Goal: Information Seeking & Learning: Learn about a topic

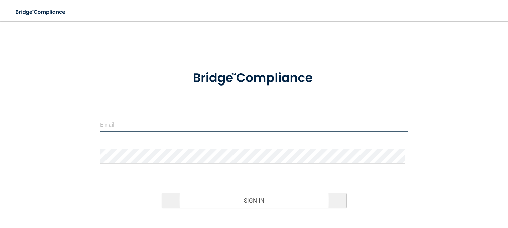
type input "[EMAIL_ADDRESS][DOMAIN_NAME]"
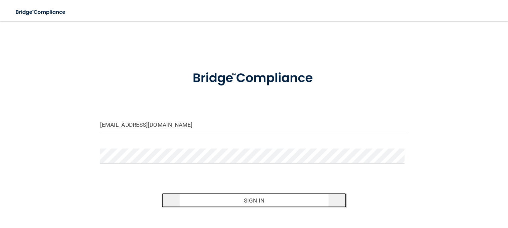
click at [305, 197] on button "Sign In" at bounding box center [253, 200] width 185 height 15
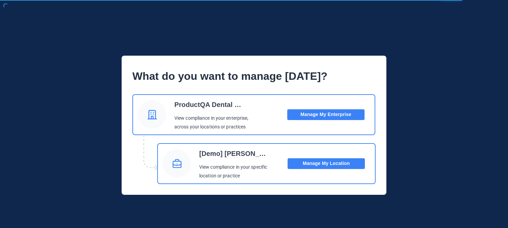
click at [344, 166] on button "Manage My Location" at bounding box center [325, 163] width 77 height 11
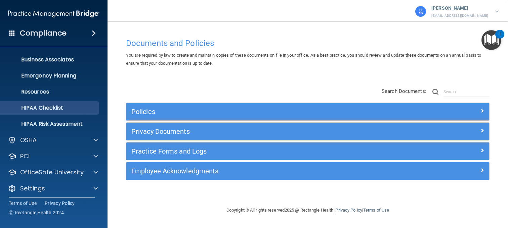
scroll to position [50, 0]
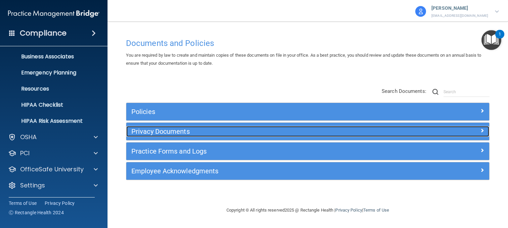
click at [160, 132] on h5 "Privacy Documents" at bounding box center [262, 131] width 262 height 7
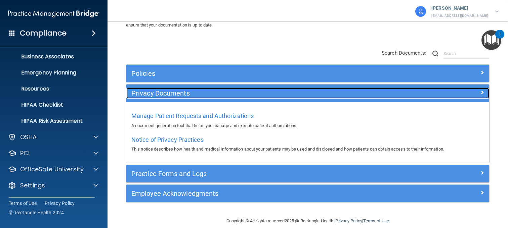
scroll to position [47, 0]
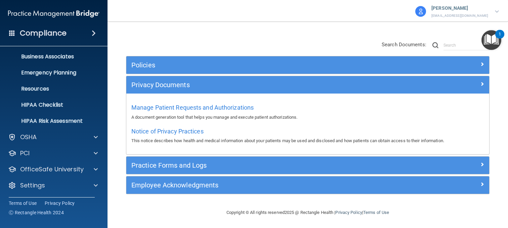
click at [199, 202] on div "Copyright © All rights reserved 2025 @ Rectangle Health | Privacy Policy | Term…" at bounding box center [307, 212] width 245 height 21
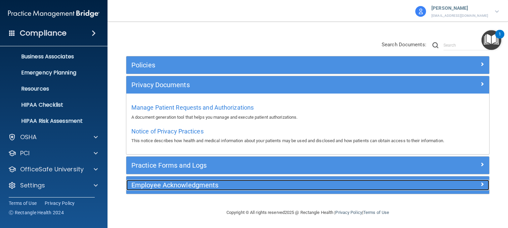
click at [169, 185] on h5 "Employee Acknowledgments" at bounding box center [262, 185] width 262 height 7
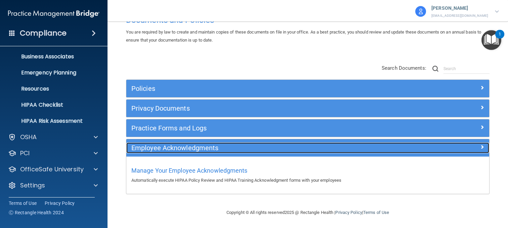
scroll to position [23, 0]
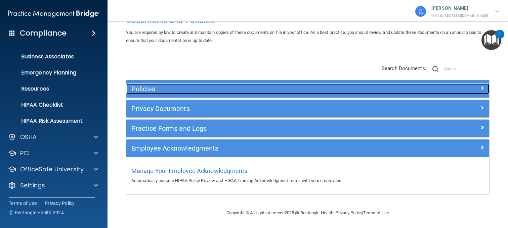
click at [150, 85] on h5 "Policies" at bounding box center [262, 88] width 262 height 7
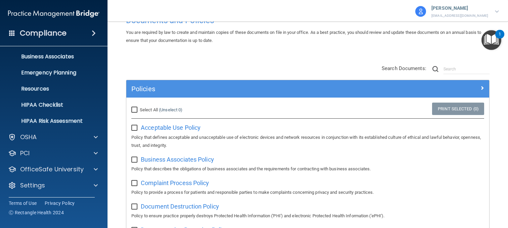
click at [110, 122] on main "Documents and Policies You are required by law to create and maintain copies of…" at bounding box center [307, 124] width 400 height 207
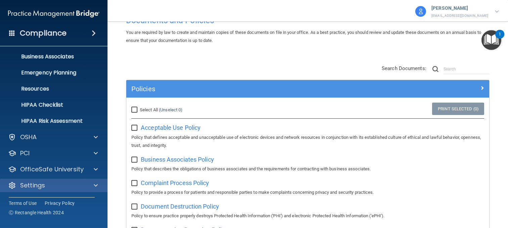
click at [88, 181] on div "Settings" at bounding box center [54, 185] width 108 height 13
click at [94, 184] on span at bounding box center [96, 186] width 4 height 8
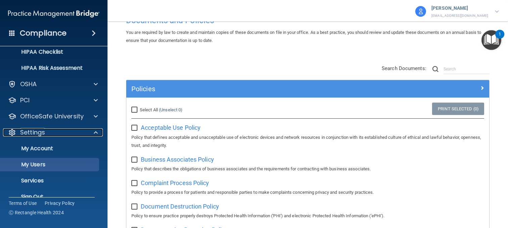
scroll to position [114, 0]
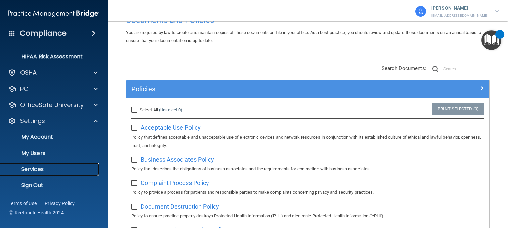
click at [59, 168] on p "Services" at bounding box center [50, 169] width 92 height 7
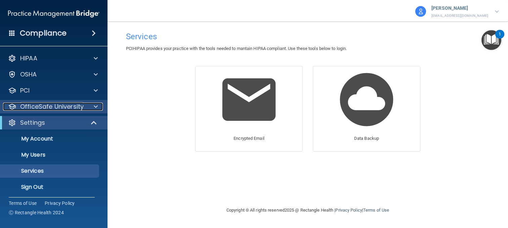
click at [51, 108] on p "OfficeSafe University" at bounding box center [51, 107] width 63 height 8
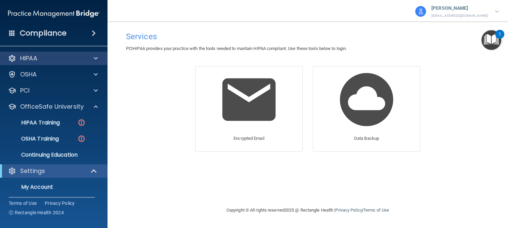
click at [67, 53] on div "HIPAA" at bounding box center [54, 58] width 108 height 13
click at [66, 58] on div "HIPAA" at bounding box center [44, 58] width 83 height 8
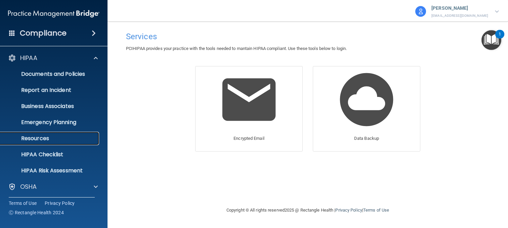
click at [48, 139] on p "Resources" at bounding box center [50, 138] width 92 height 7
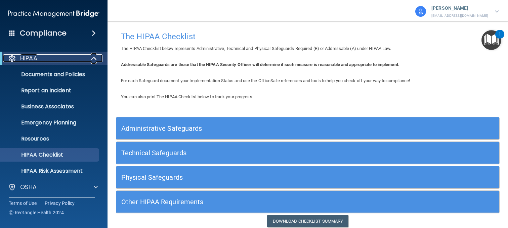
click at [40, 59] on div "HIPAA" at bounding box center [44, 58] width 83 height 8
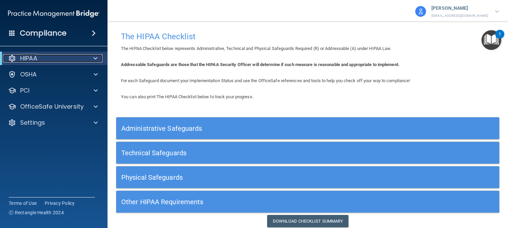
scroll to position [26, 0]
